Goal: Task Accomplishment & Management: Use online tool/utility

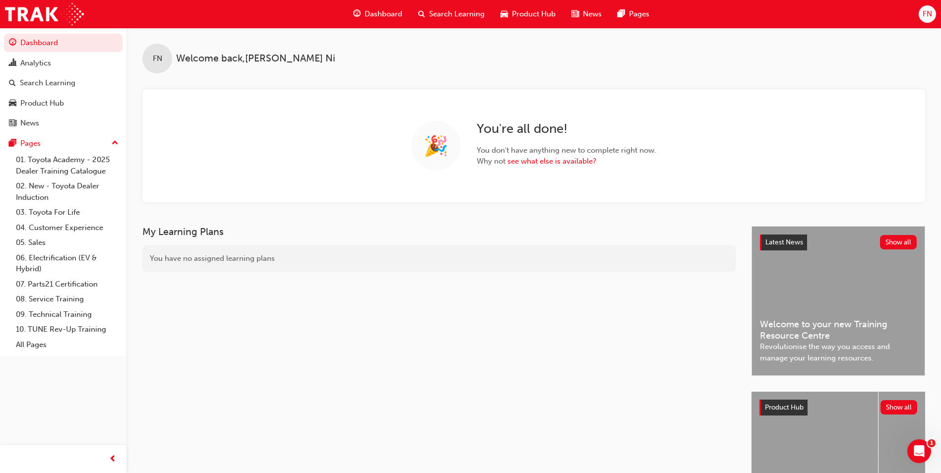
click at [924, 16] on span "FN" at bounding box center [927, 13] width 9 height 11
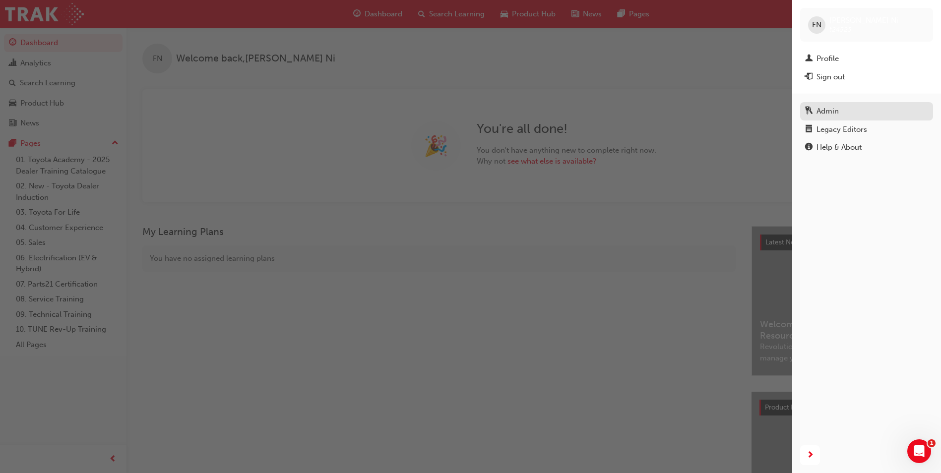
click at [829, 104] on link "Admin" at bounding box center [867, 111] width 133 height 18
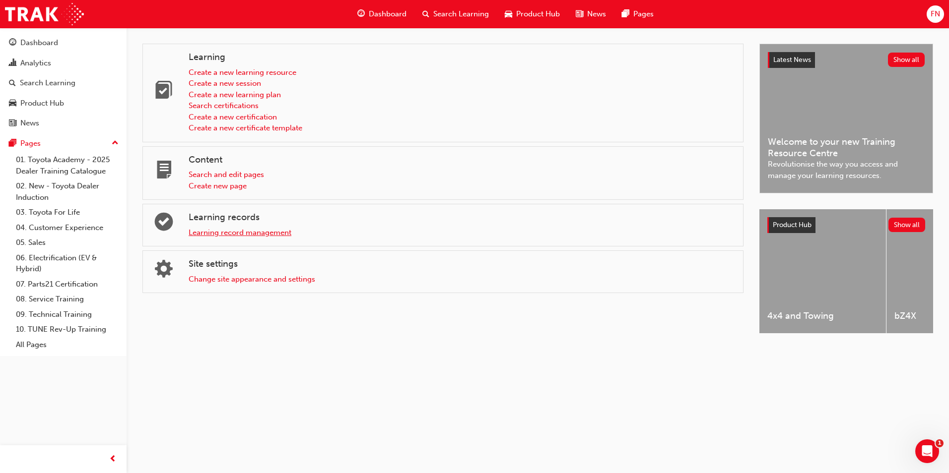
click at [246, 232] on link "Learning record management" at bounding box center [240, 232] width 103 height 9
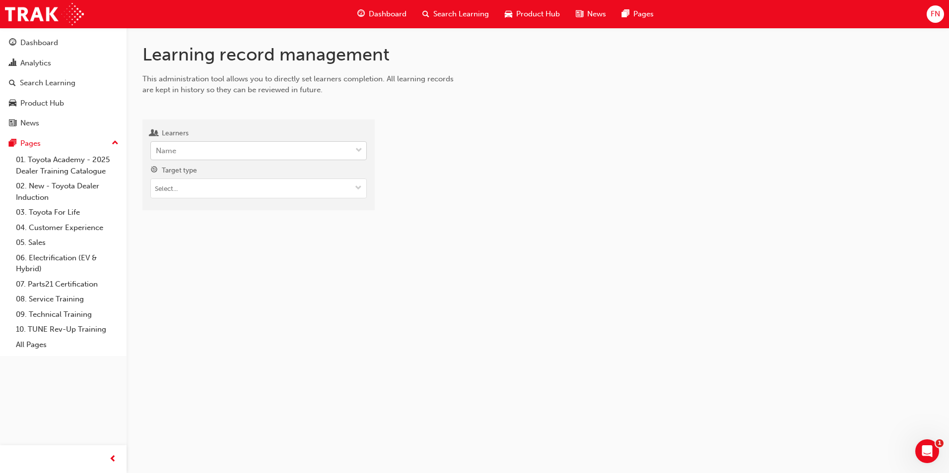
click at [222, 154] on div "Name" at bounding box center [251, 150] width 200 height 17
click at [157, 154] on input "Learners Name" at bounding box center [156, 150] width 1 height 8
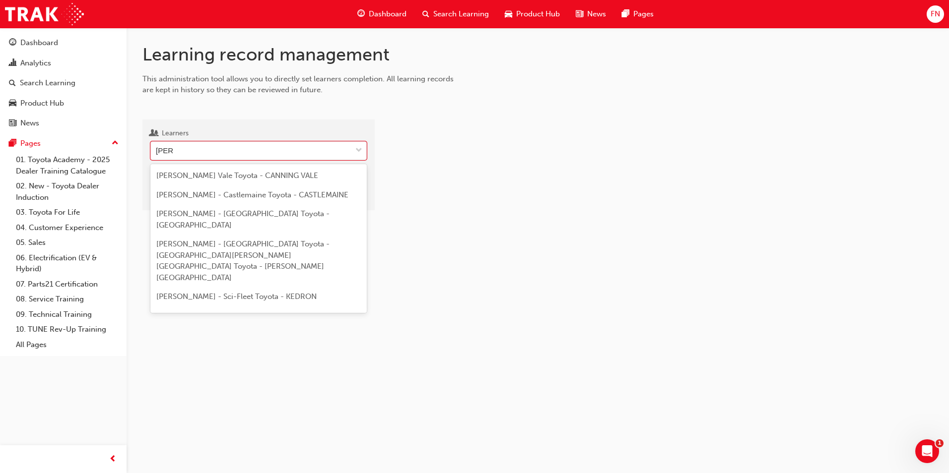
type input "brent"
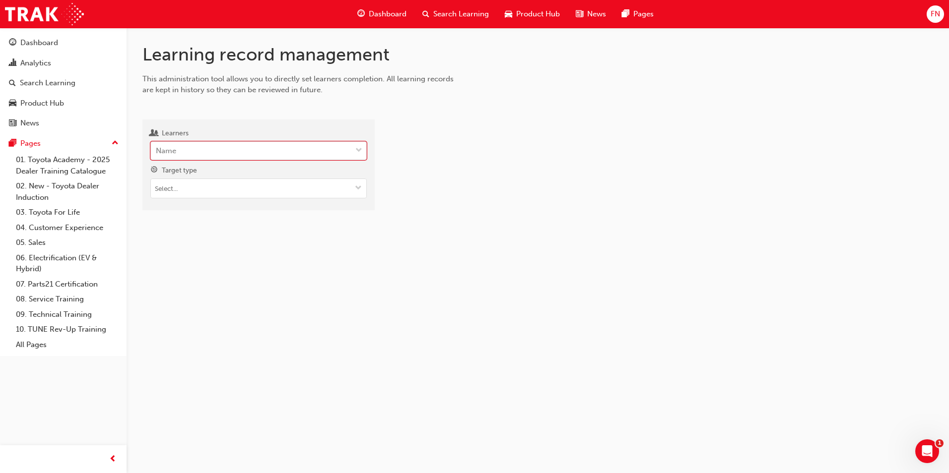
click at [226, 150] on div "Name" at bounding box center [251, 150] width 200 height 17
click at [157, 150] on input "Learners 0 results available. Select is focused ,type to refine list, press Dow…" at bounding box center [156, 150] width 1 height 8
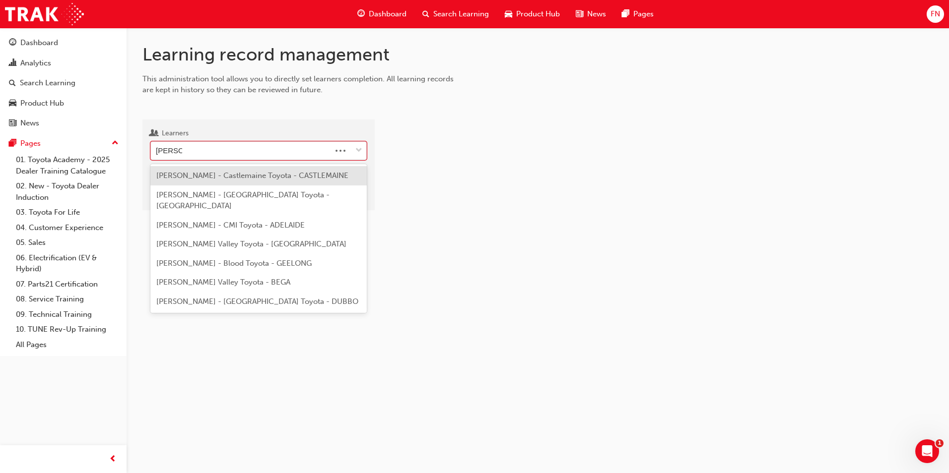
type input "brenton"
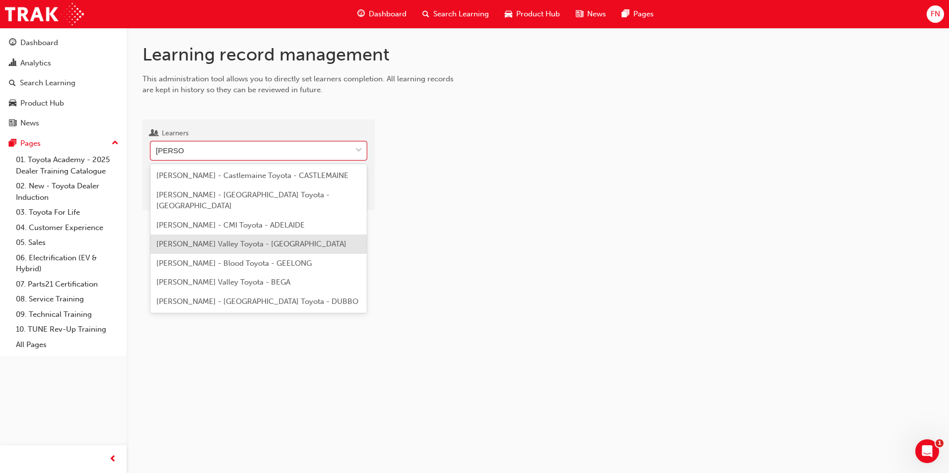
click at [213, 240] on span "Brenton Fawke - Lockyer Valley Toyota - GATTON" at bounding box center [251, 244] width 190 height 9
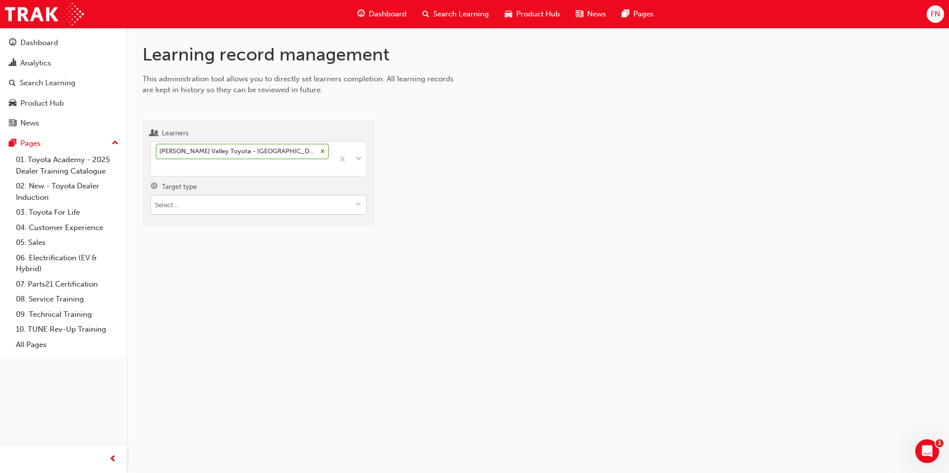
click at [213, 196] on input "Target type" at bounding box center [258, 205] width 215 height 19
click at [200, 233] on li "Learning resource - instructor led" at bounding box center [258, 242] width 216 height 19
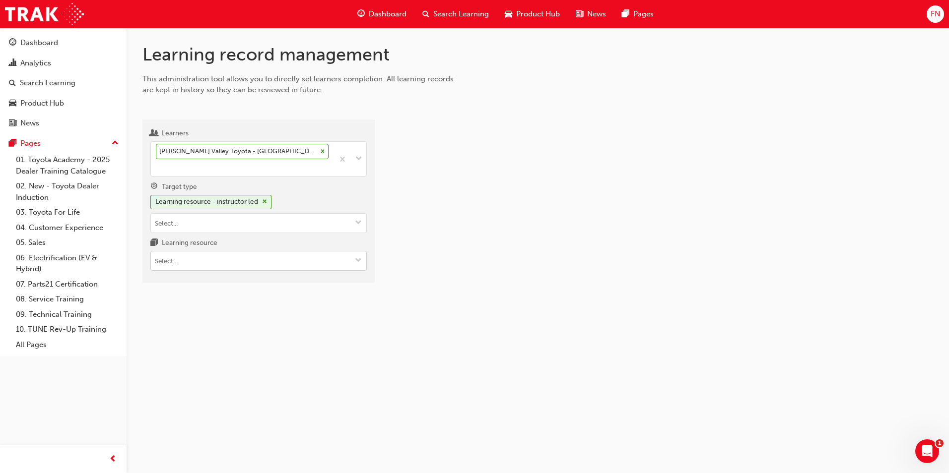
click at [178, 252] on input "Learning resource" at bounding box center [258, 261] width 215 height 19
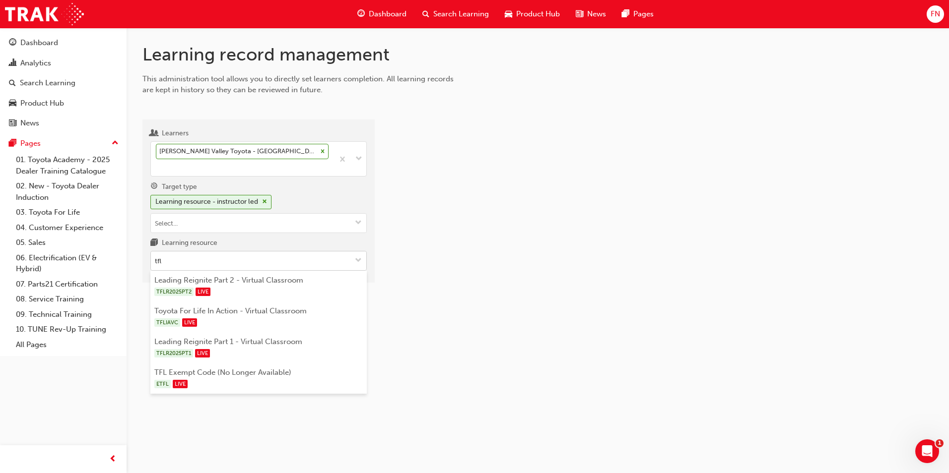
type input "tflr"
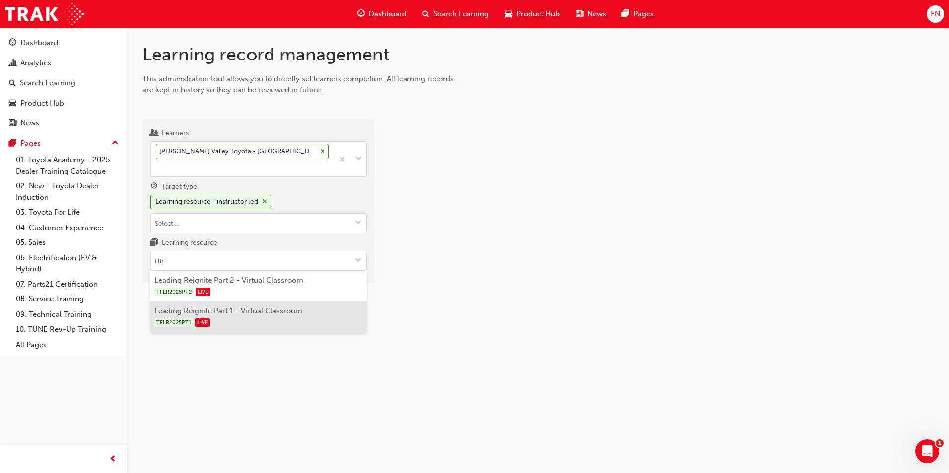
click at [229, 302] on li "Leading Reignite Part 1 - Virtual Classroom TFLR2025PT1 LIVE" at bounding box center [258, 317] width 216 height 31
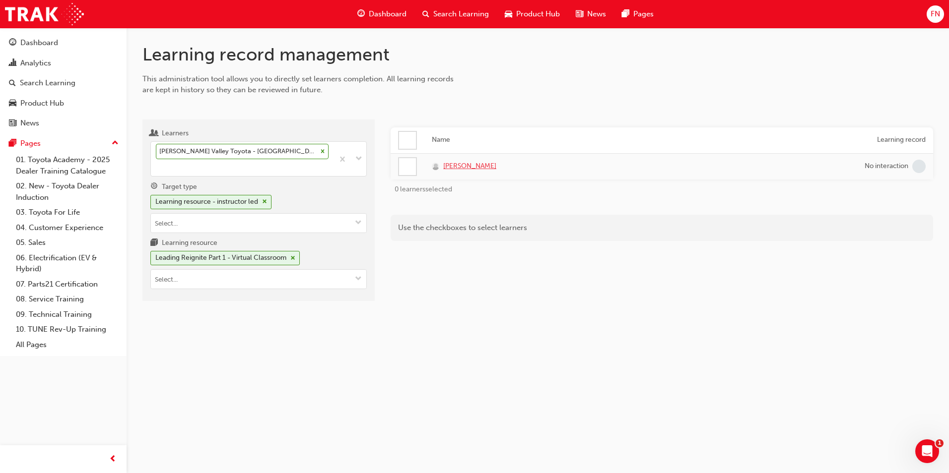
click at [473, 167] on span "Brenton Fawke" at bounding box center [469, 166] width 53 height 11
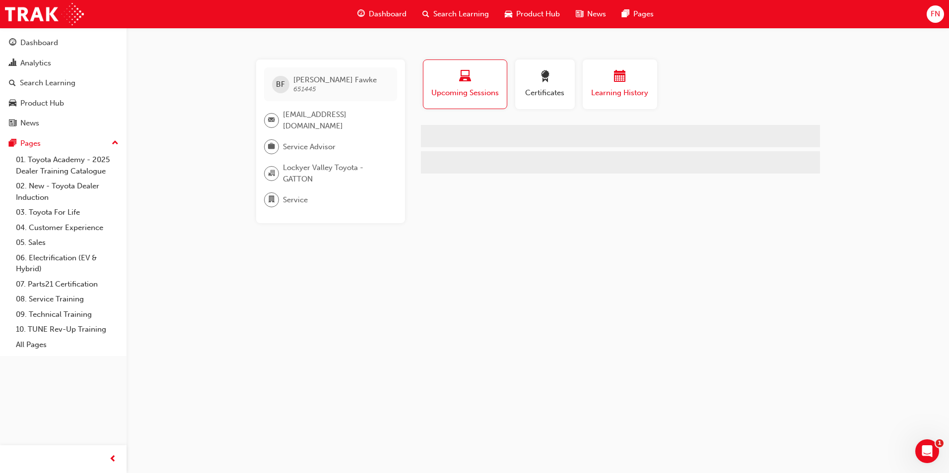
click at [622, 79] on span "calendar-icon" at bounding box center [620, 76] width 12 height 13
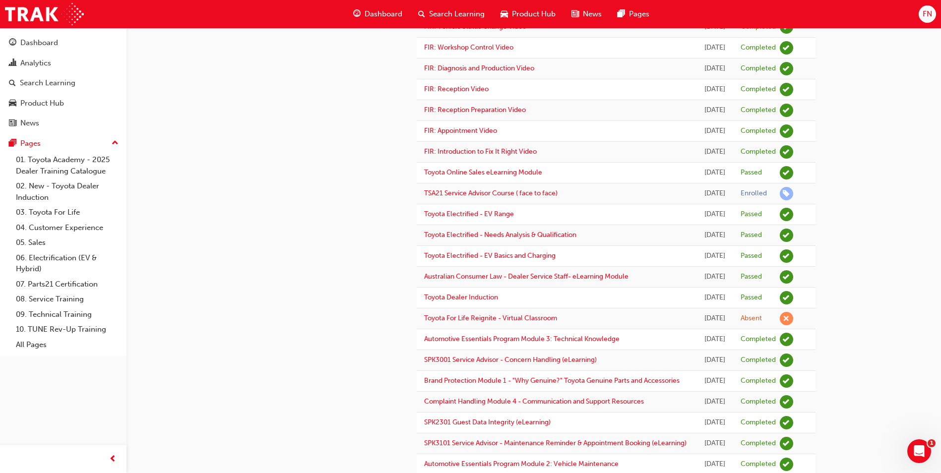
scroll to position [234, 0]
